Goal: Download file/media

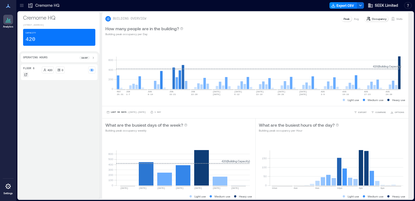
click at [26, 73] on icon at bounding box center [25, 74] width 3 height 3
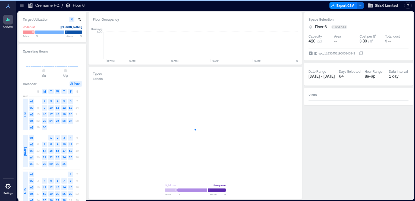
scroll to position [0, 988]
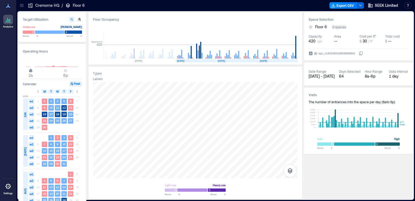
type input "*"
drag, startPoint x: 43, startPoint y: 70, endPoint x: 34, endPoint y: 67, distance: 9.9
click at [21, 70] on div "Operating Hours 12a 6p Calendar Peak S M T W T F S [DATE] w1 1 2 3 4 5 6 7 w2 8…" at bounding box center [52, 129] width 68 height 170
type input "**"
drag, startPoint x: 66, startPoint y: 71, endPoint x: 89, endPoint y: 72, distance: 23.1
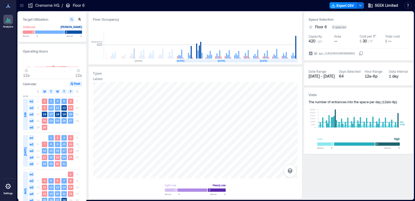
click at [89, 72] on div "Target Utilization Underuse [PERSON_NAME] Below ** % Above ** % Operating Hours…" at bounding box center [215, 105] width 395 height 186
drag, startPoint x: 26, startPoint y: 71, endPoint x: 14, endPoint y: 70, distance: 11.8
click at [14, 70] on div "Analytics Settings My Spaces Cremorne HQ 1 Floor Building Analytics Floor 6 Cre…" at bounding box center [207, 100] width 415 height 201
drag, startPoint x: 79, startPoint y: 71, endPoint x: 101, endPoint y: 71, distance: 21.2
click at [101, 71] on div "Target Utilization Underuse [PERSON_NAME] Below ** % Above ** % Operating Hours…" at bounding box center [215, 105] width 395 height 186
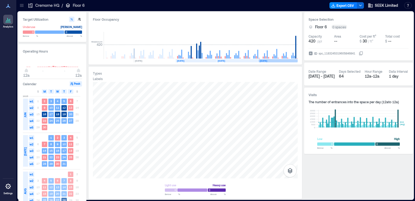
click at [290, 61] on rect at bounding box center [278, 60] width 39 height 3
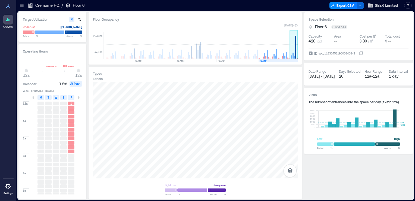
click at [296, 47] on rect at bounding box center [296, 47] width 1 height 23
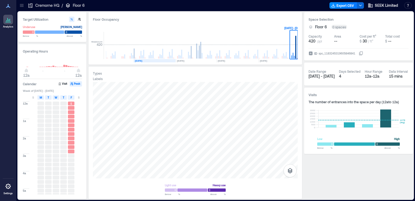
click at [159, 61] on rect at bounding box center [155, 60] width 42 height 3
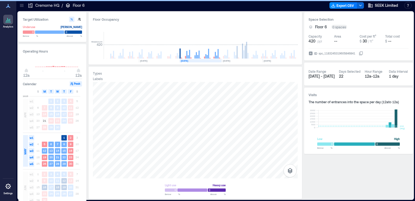
scroll to position [0, 941]
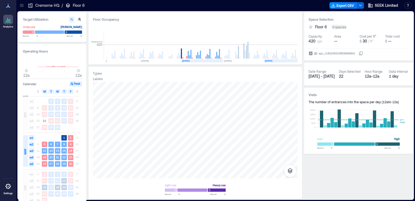
click at [293, 62] on rect at bounding box center [285, 60] width 42 height 3
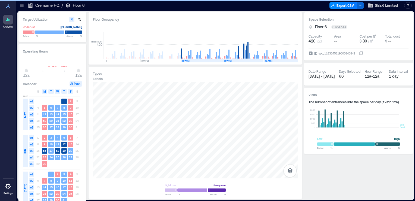
scroll to position [0, 982]
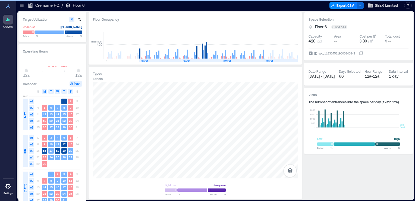
click at [290, 61] on rect at bounding box center [284, 60] width 39 height 3
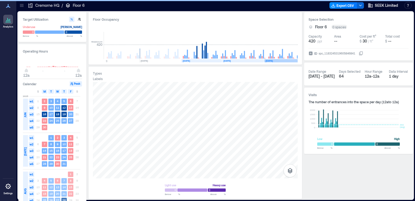
scroll to position [0, 988]
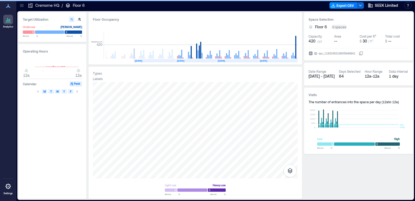
click at [153, 60] on rect at bounding box center [155, 60] width 42 height 3
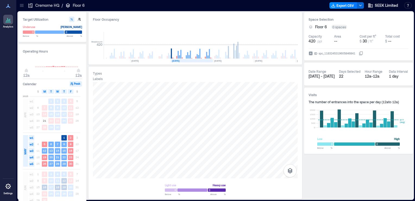
scroll to position [0, 941]
click at [277, 61] on rect at bounding box center [285, 60] width 42 height 3
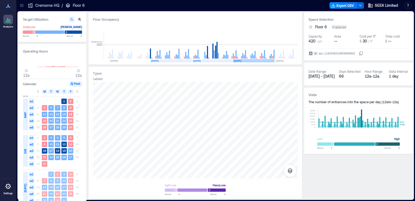
scroll to position [0, 982]
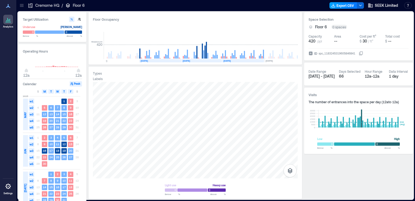
click at [339, 4] on button "Export CSV" at bounding box center [344, 5] width 28 height 7
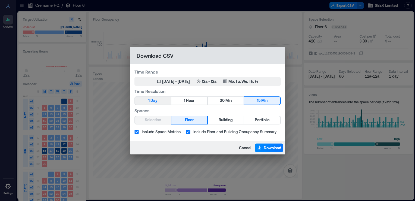
click at [160, 97] on button "1 Day" at bounding box center [153, 101] width 36 height 8
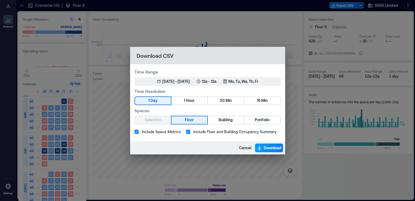
click at [266, 148] on span "Download" at bounding box center [273, 147] width 18 height 5
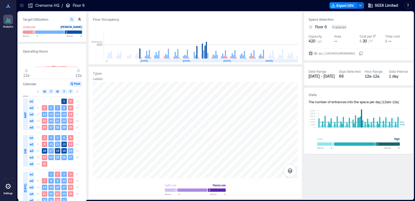
click at [288, 60] on rect at bounding box center [284, 60] width 39 height 3
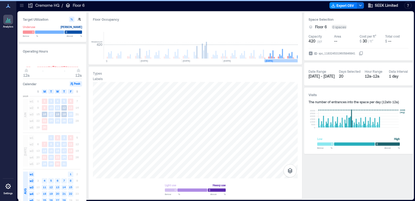
scroll to position [0, 988]
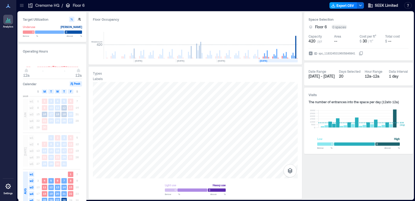
click at [345, 6] on button "Export CSV" at bounding box center [344, 5] width 28 height 7
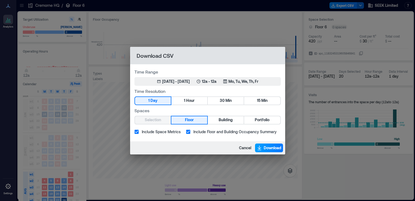
click at [272, 147] on span "Download" at bounding box center [273, 147] width 18 height 5
